Goal: Browse casually: Explore the website without a specific task or goal

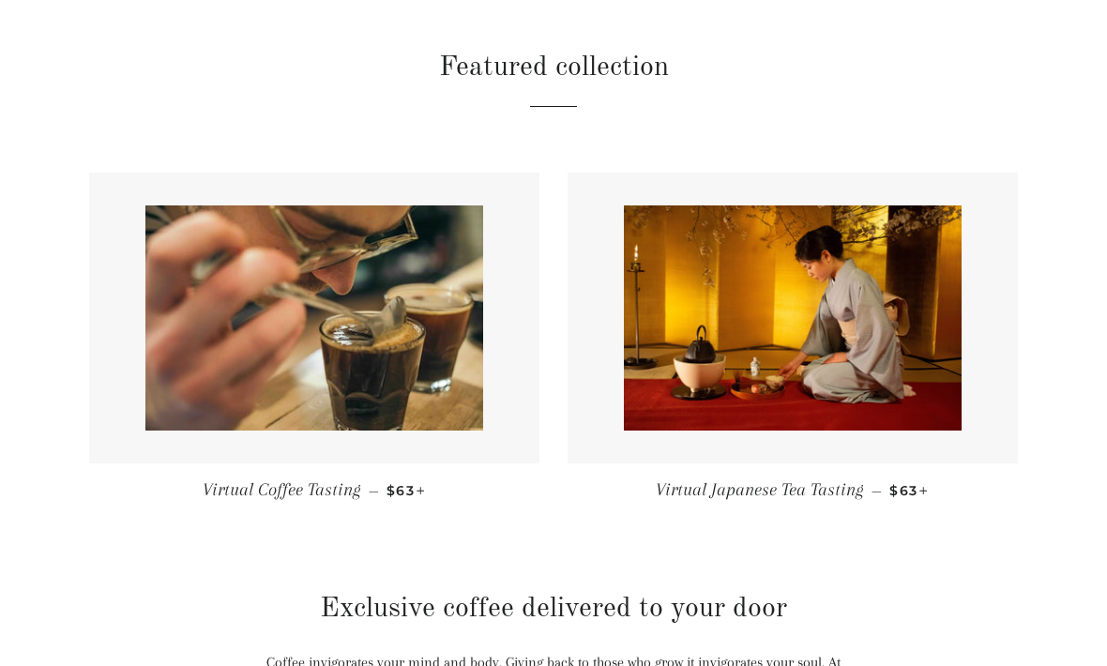
scroll to position [720, 0]
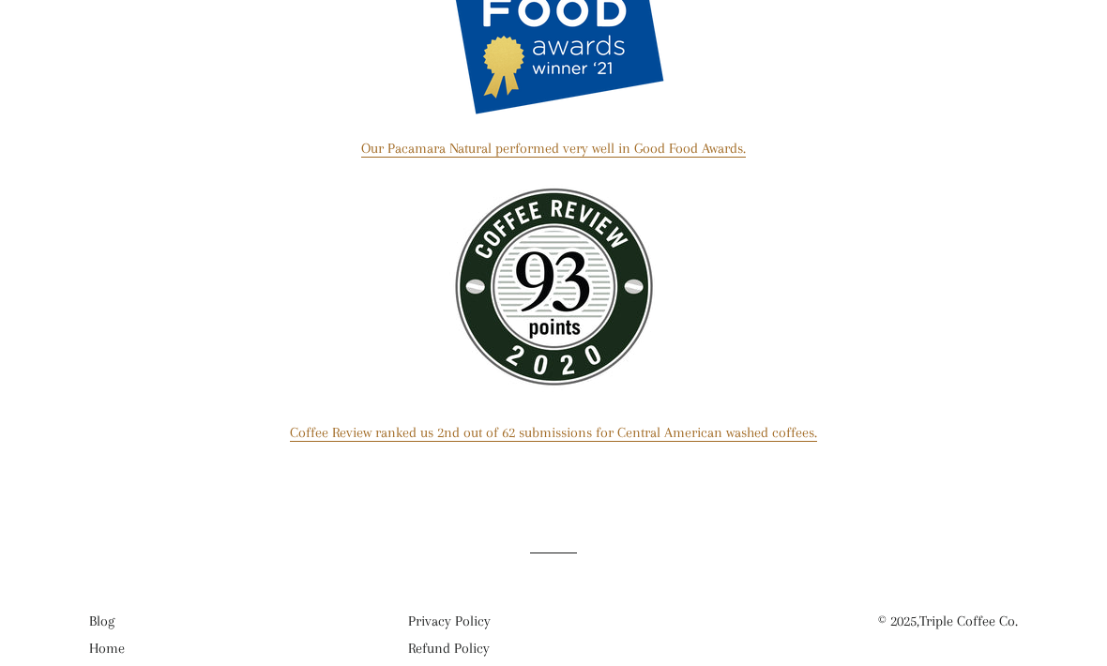
scroll to position [1426, 0]
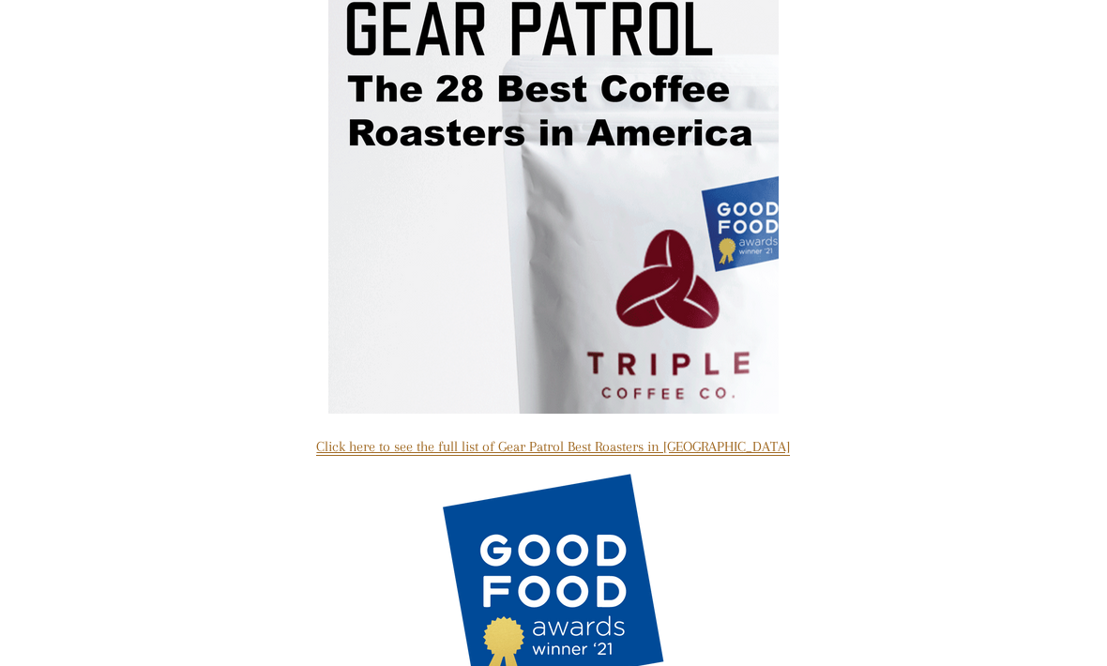
scroll to position [829, 0]
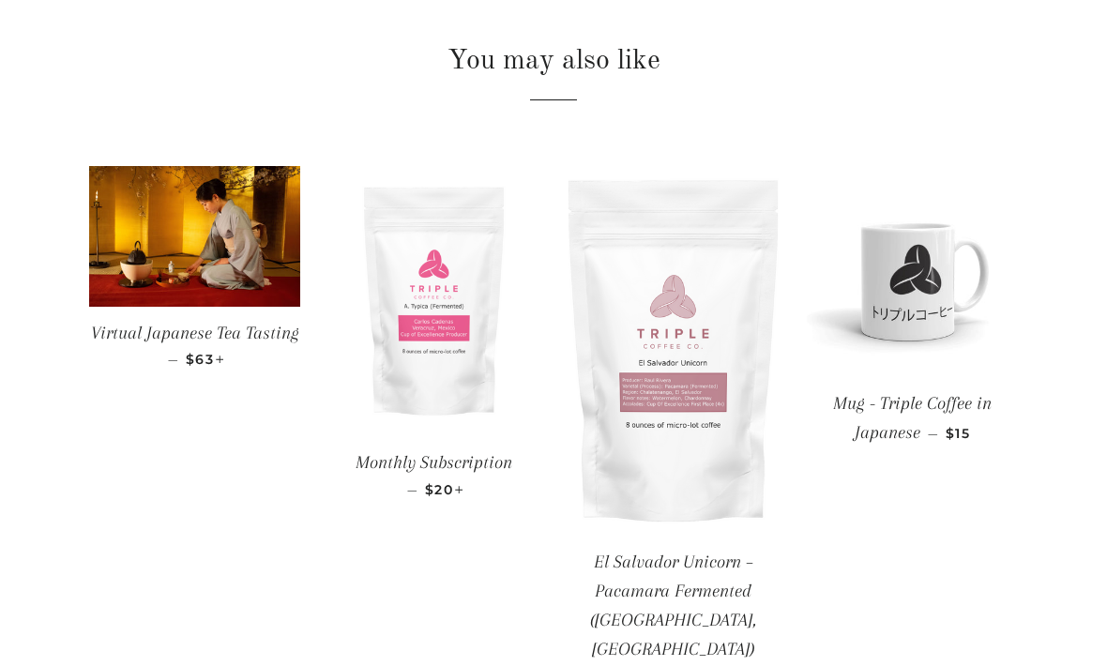
scroll to position [1999, 0]
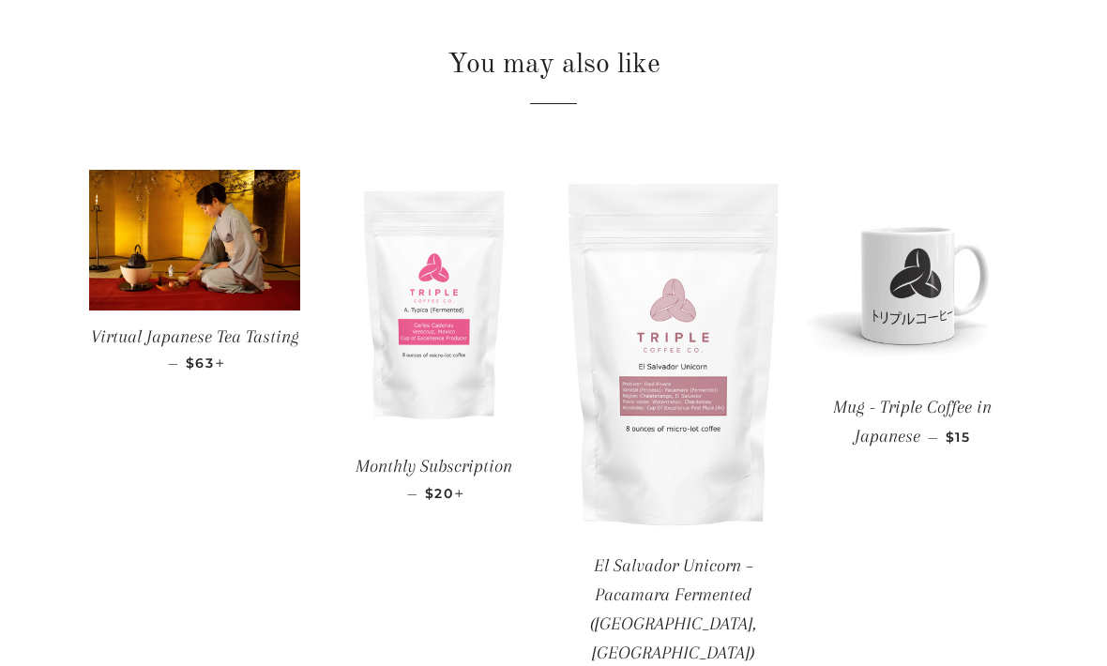
click at [138, 326] on span "Virtual Japanese Tea Tasting" at bounding box center [195, 336] width 208 height 21
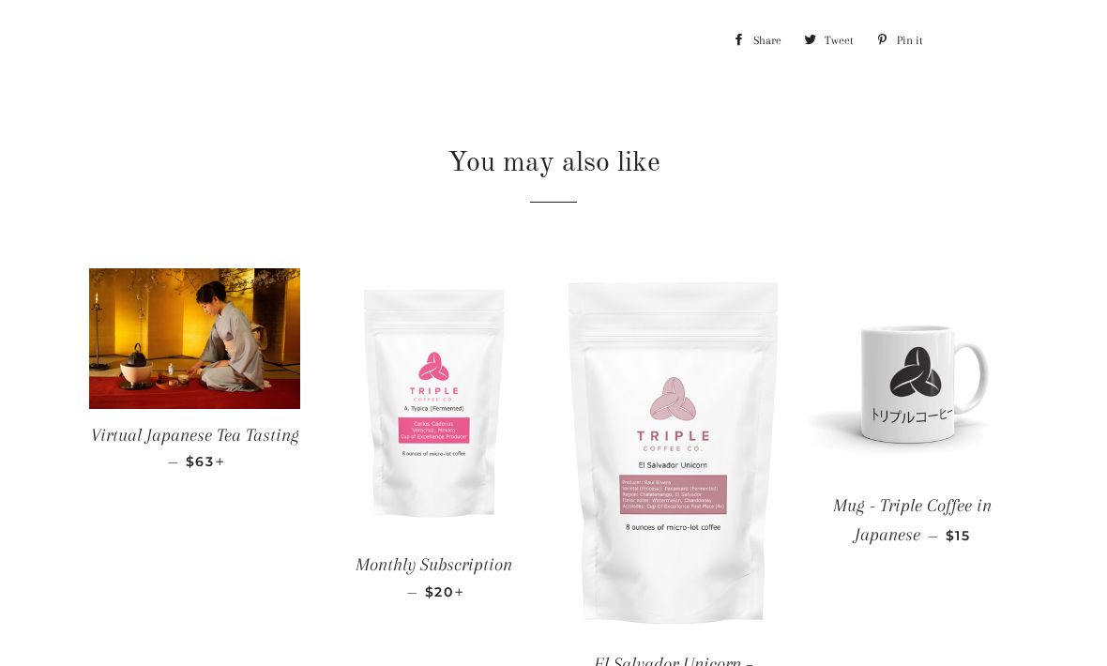
scroll to position [1899, 0]
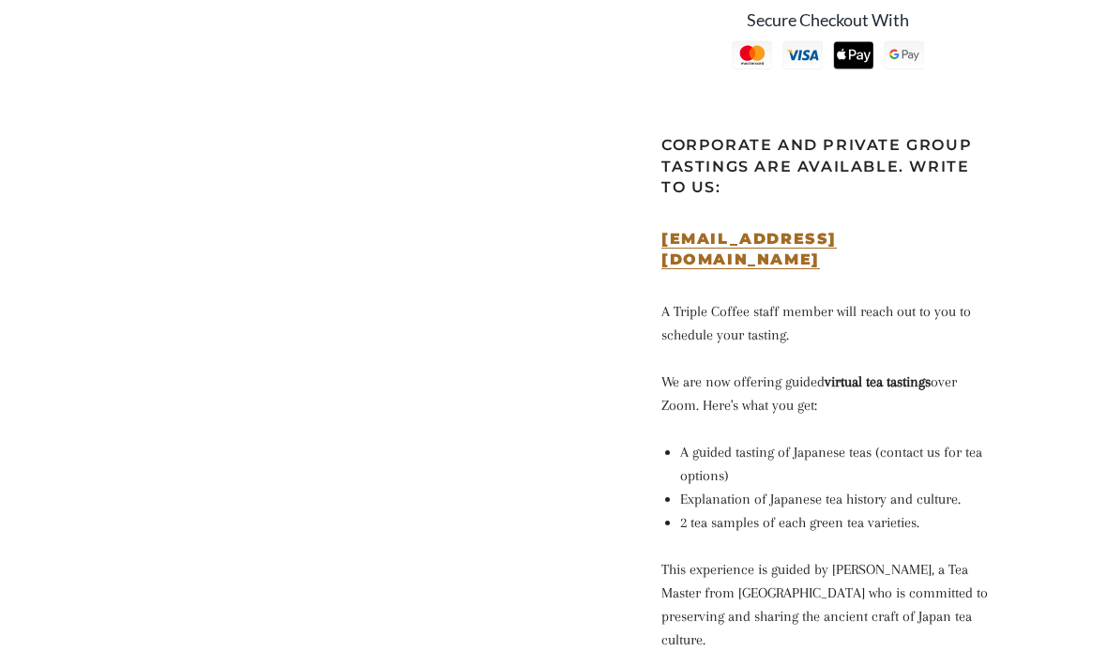
scroll to position [690, 0]
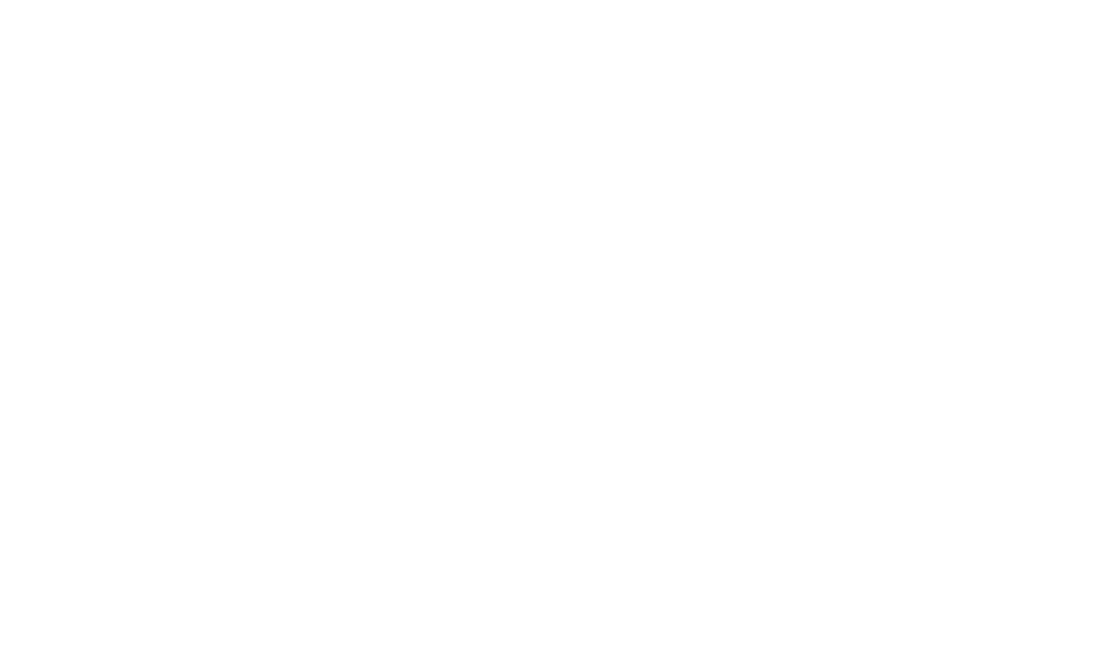
scroll to position [361, 0]
click at [159, 614] on div at bounding box center [539, 308] width 797 height 657
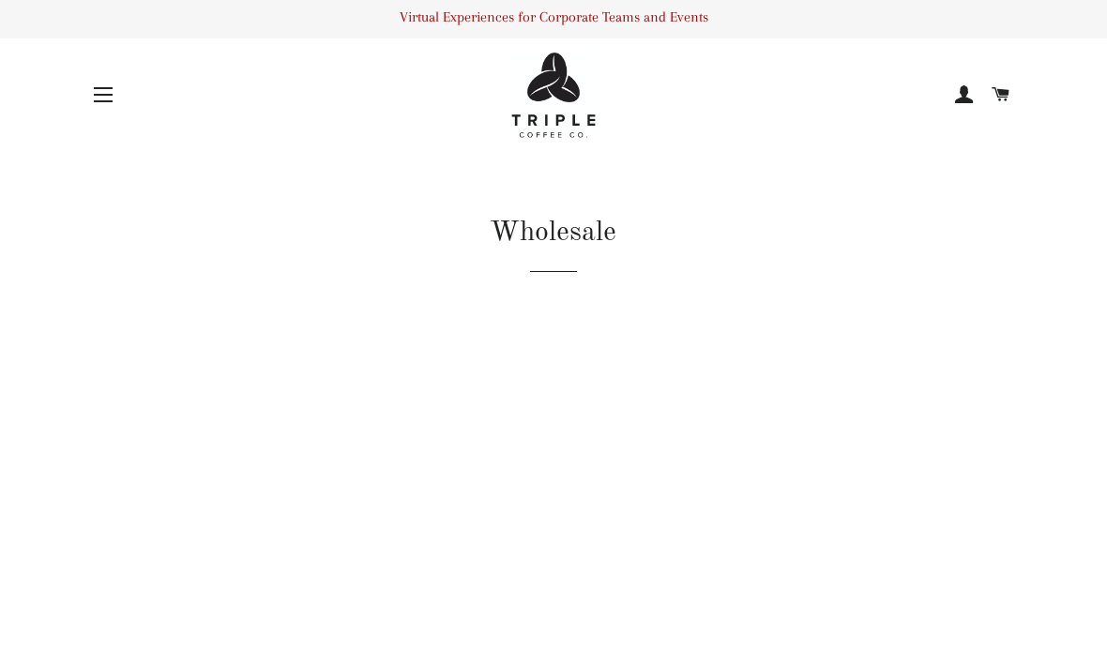
scroll to position [0, 0]
